Goal: Entertainment & Leisure: Consume media (video, audio)

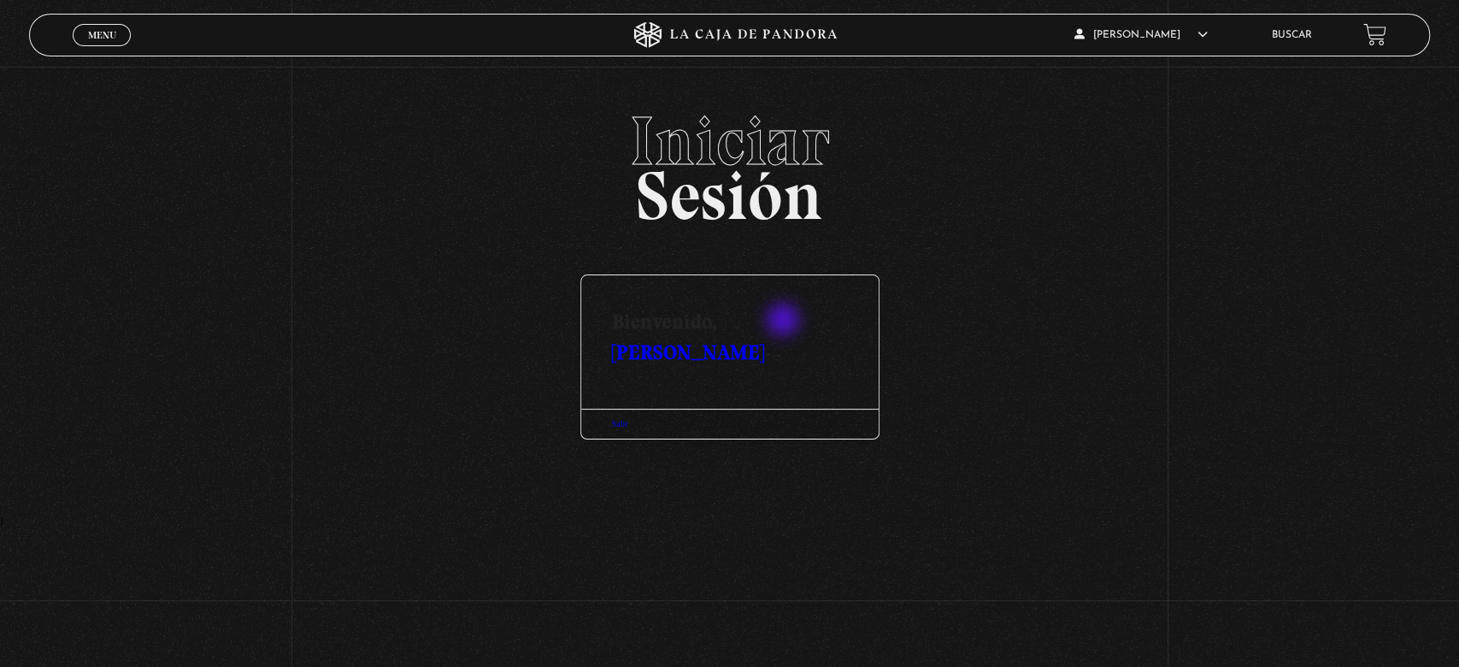
click at [764, 339] on link "[PERSON_NAME]" at bounding box center [688, 351] width 152 height 25
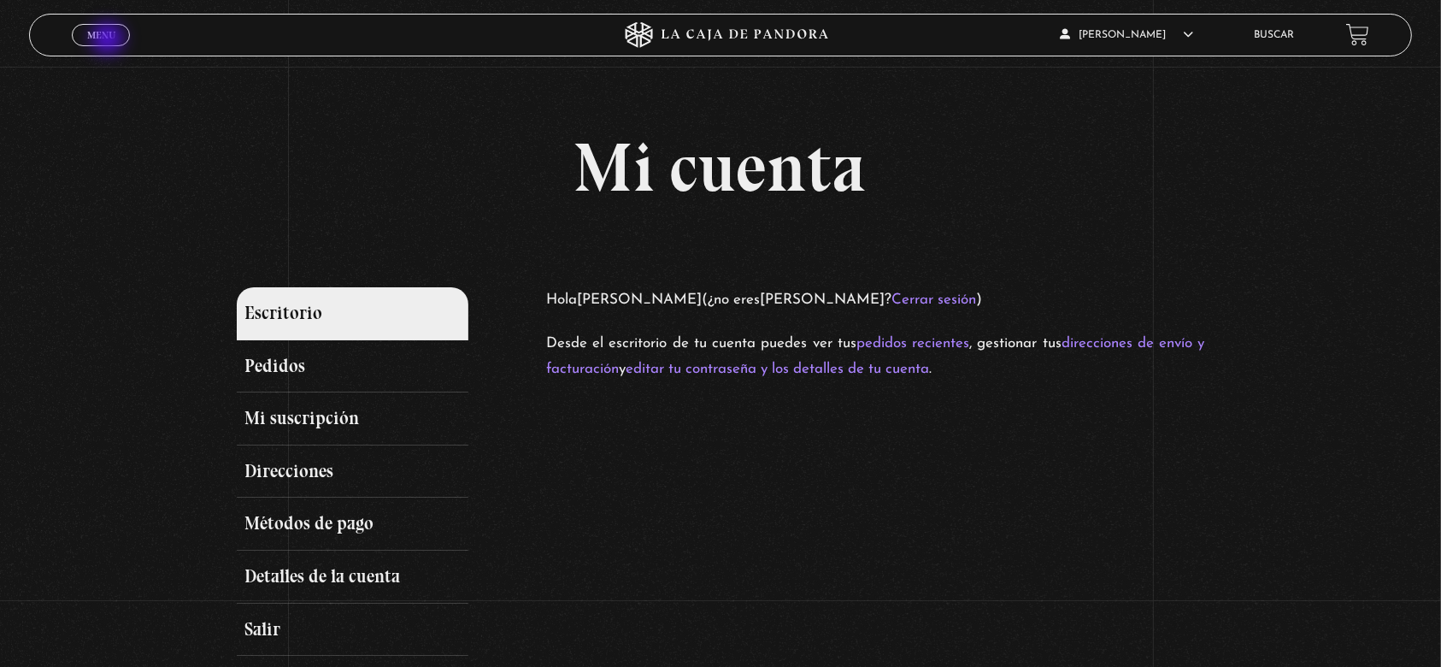
click at [109, 38] on span "Menu" at bounding box center [101, 35] width 28 height 10
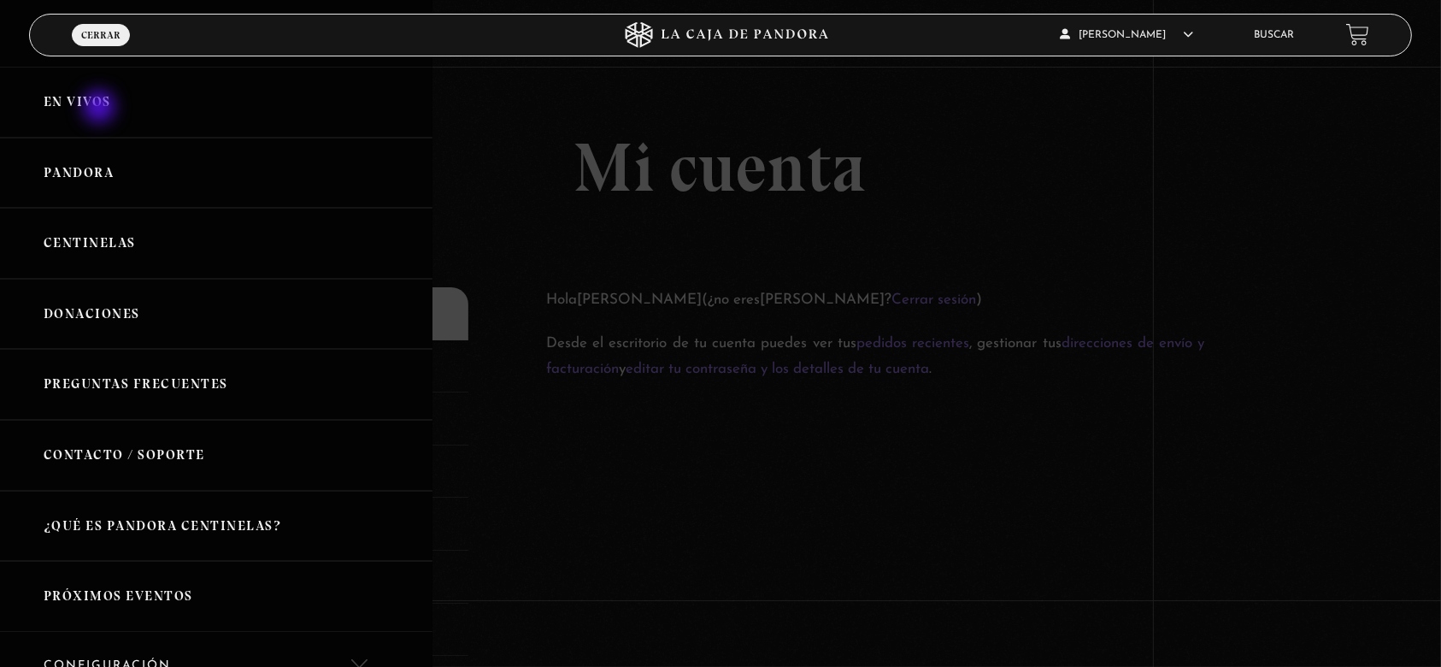
click at [101, 108] on link "En vivos" at bounding box center [216, 102] width 432 height 71
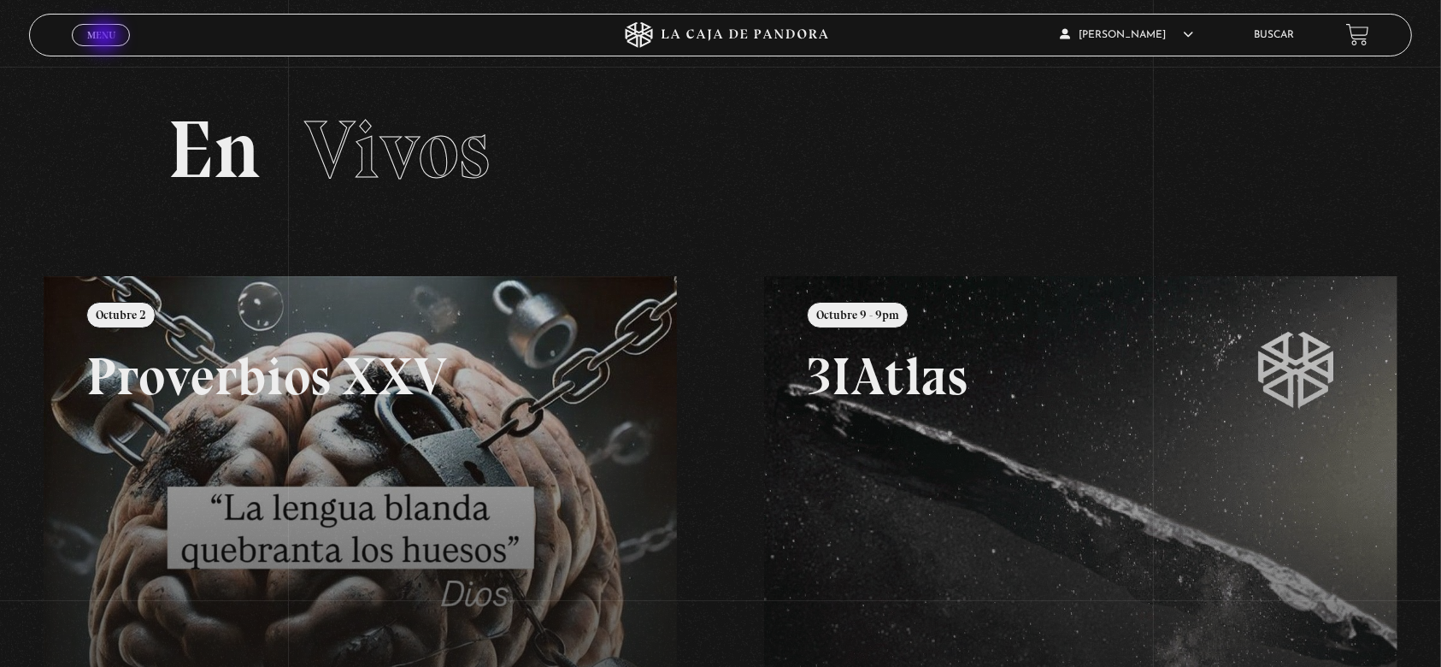
click at [106, 38] on span "Menu" at bounding box center [101, 35] width 28 height 10
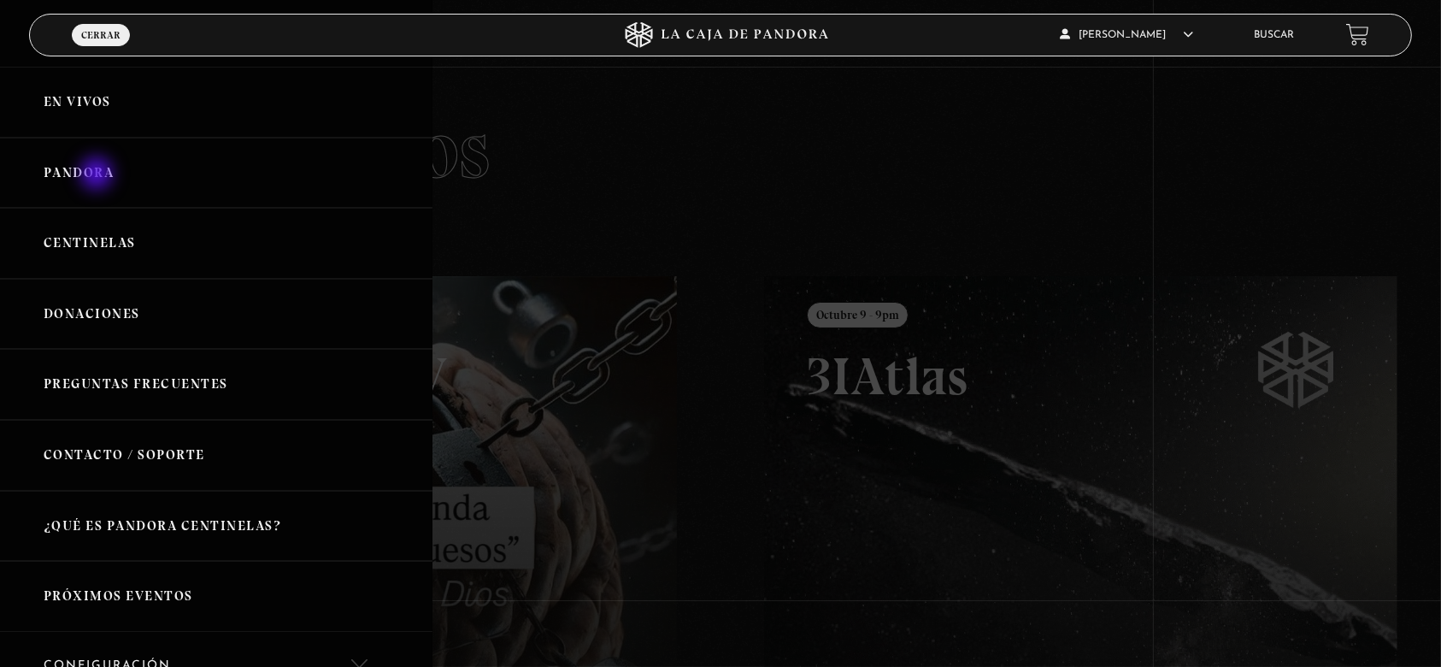
click at [97, 175] on link "Pandora" at bounding box center [216, 173] width 432 height 71
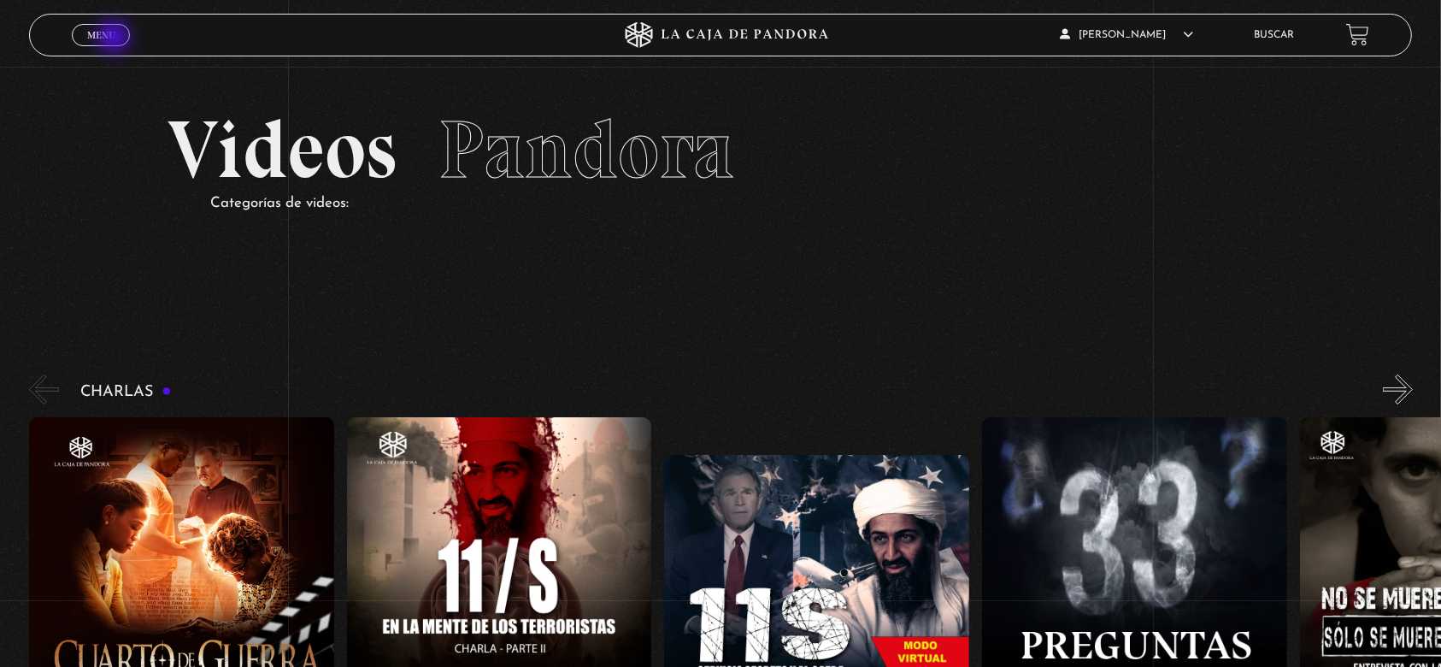
click at [115, 38] on span "Menu" at bounding box center [101, 35] width 28 height 10
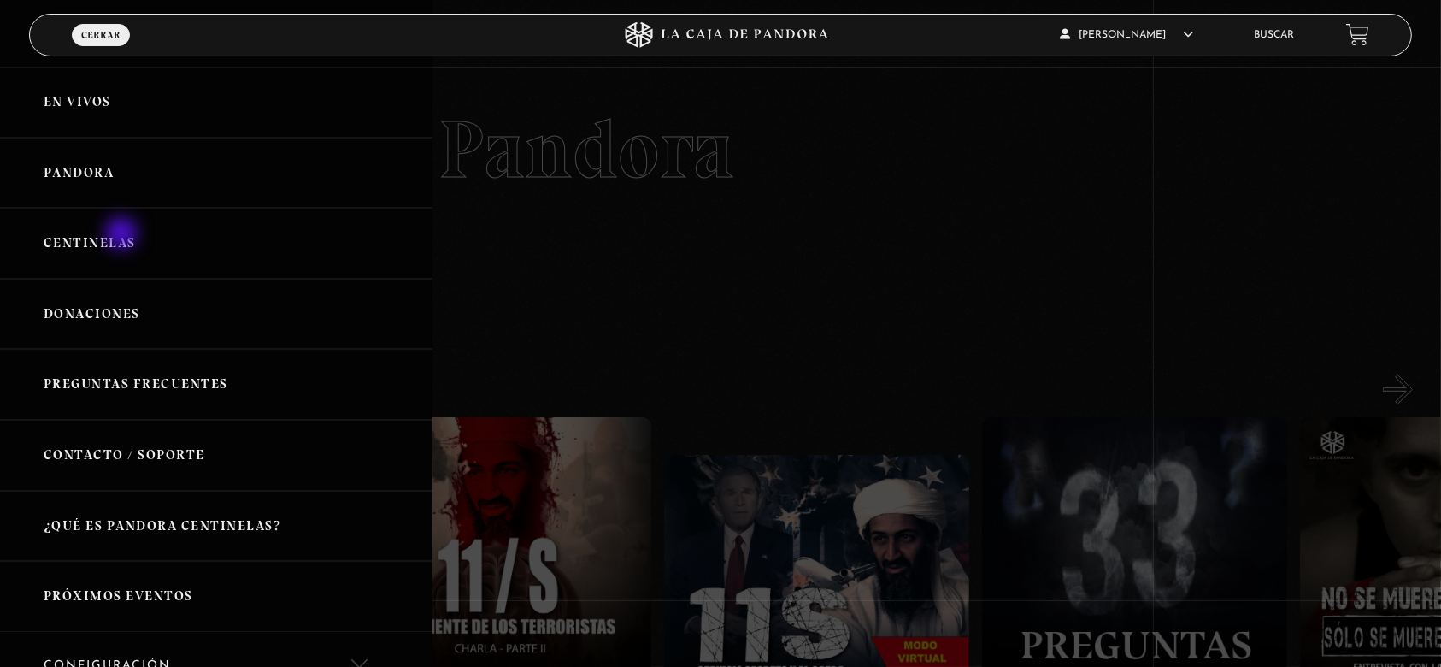
click at [123, 236] on link "Centinelas" at bounding box center [216, 243] width 432 height 71
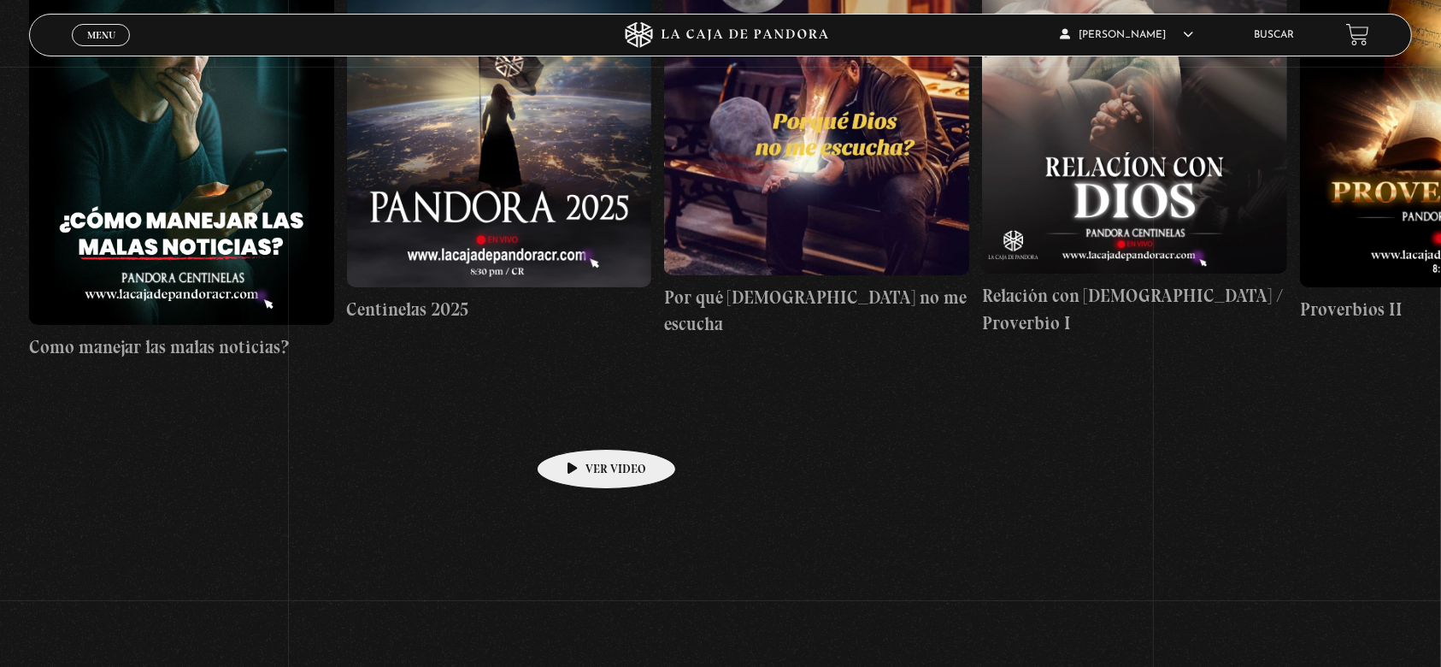
scroll to position [216, 0]
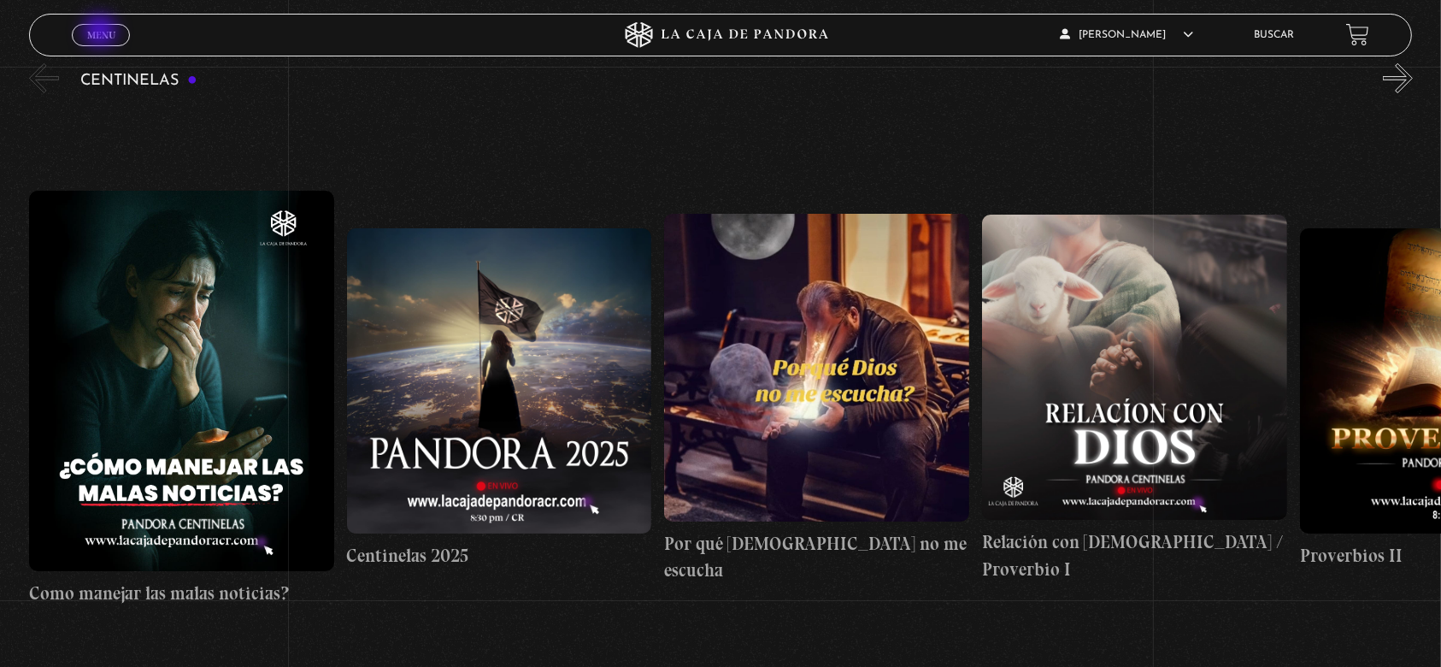
click at [102, 32] on span "Menu" at bounding box center [101, 35] width 28 height 10
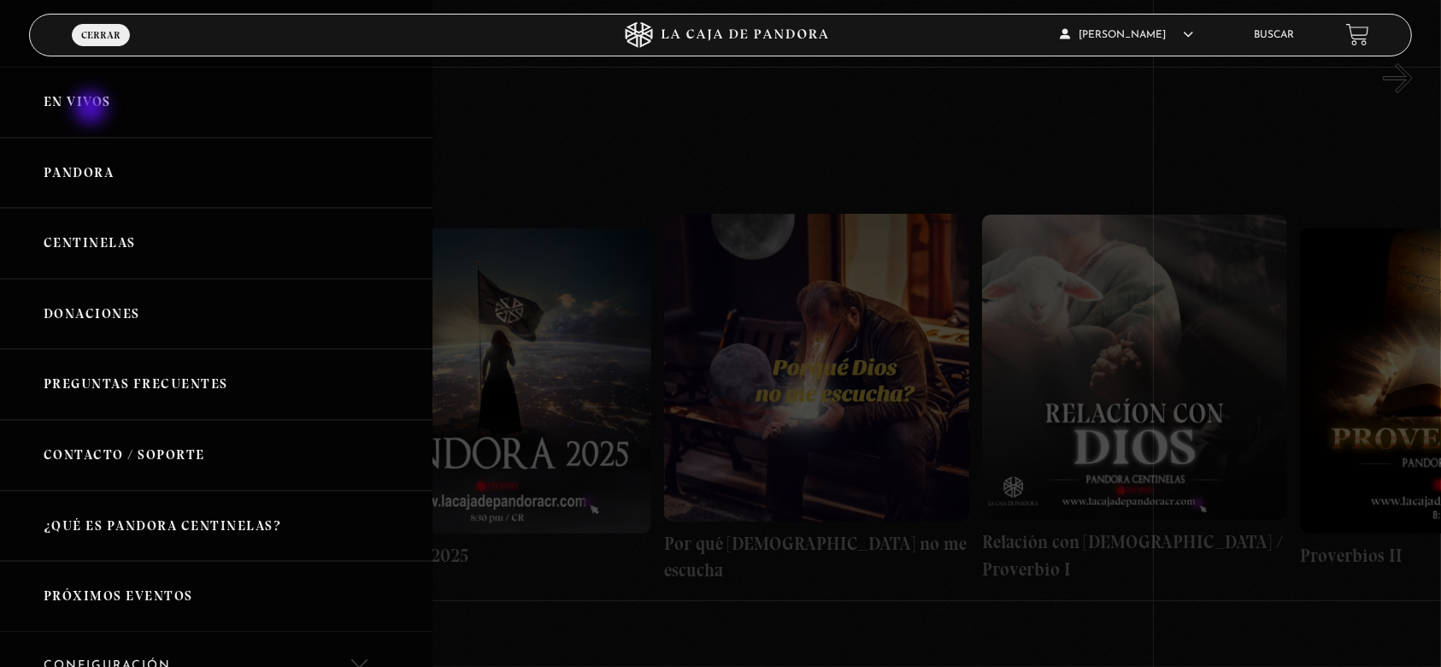
click at [92, 109] on link "En vivos" at bounding box center [216, 102] width 432 height 71
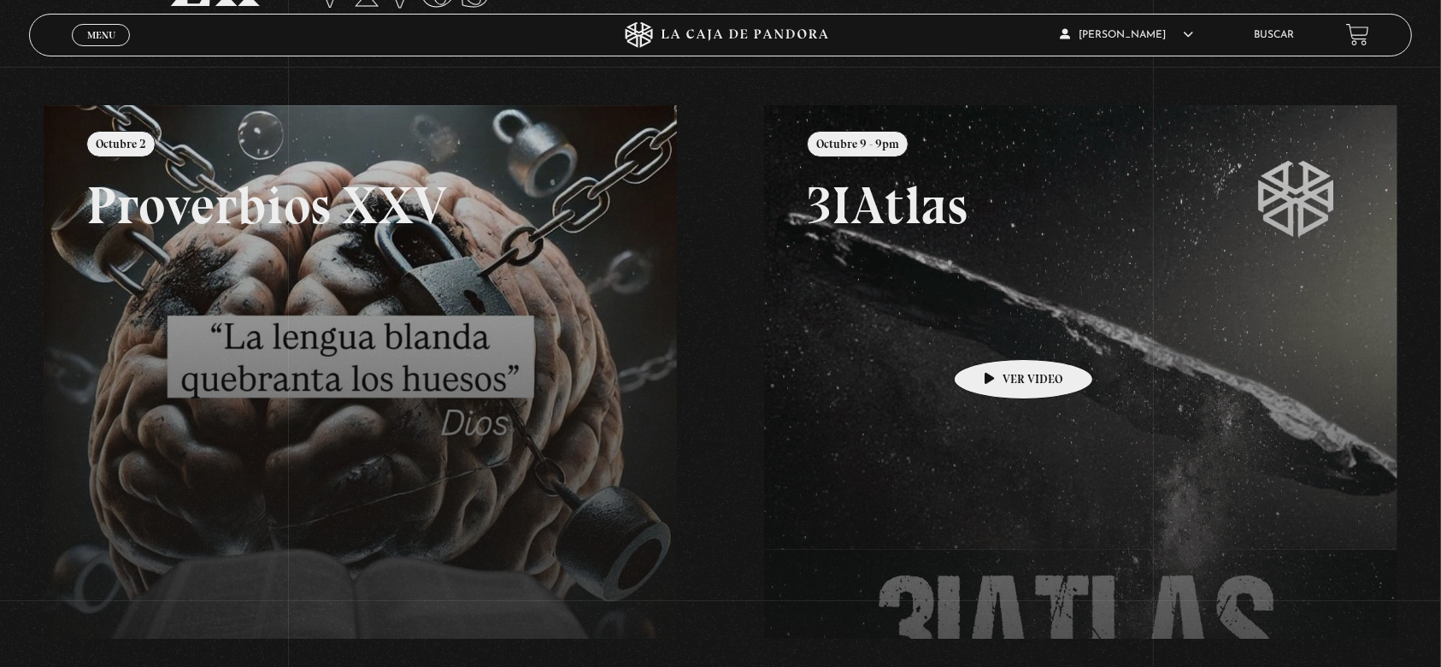
scroll to position [227, 0]
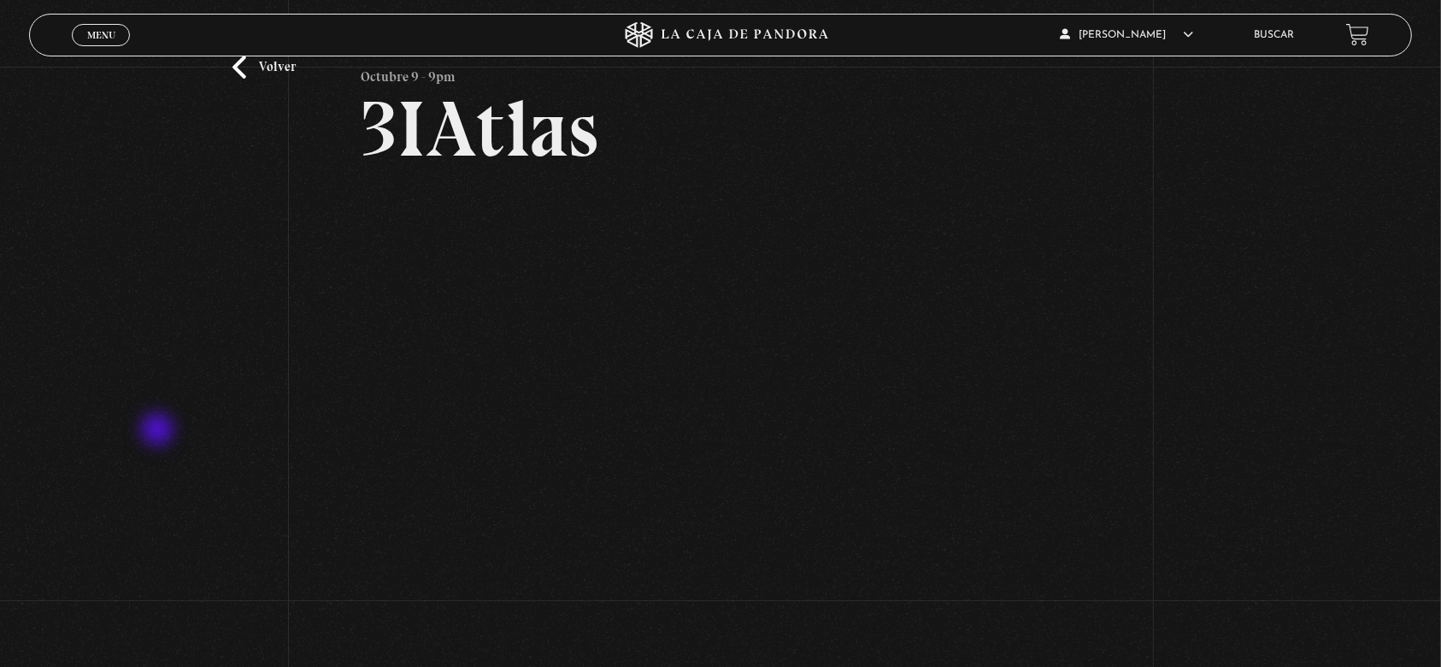
scroll to position [114, 0]
